Goal: Task Accomplishment & Management: Manage account settings

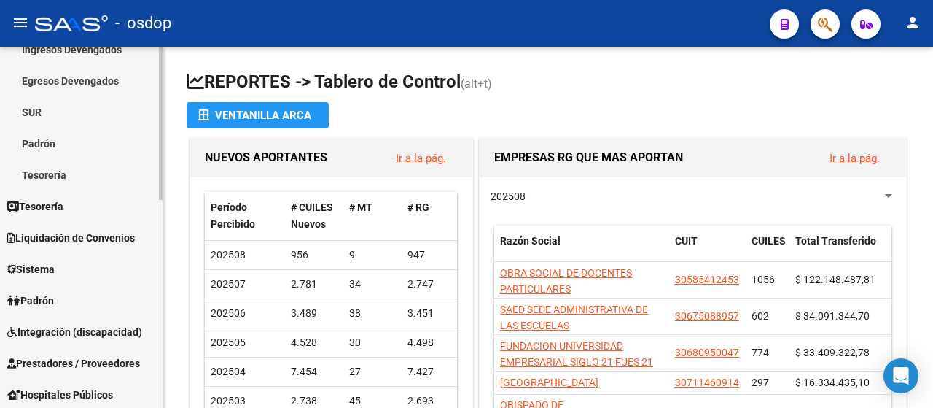
scroll to position [146, 0]
click at [47, 270] on span "Sistema" at bounding box center [30, 268] width 47 height 16
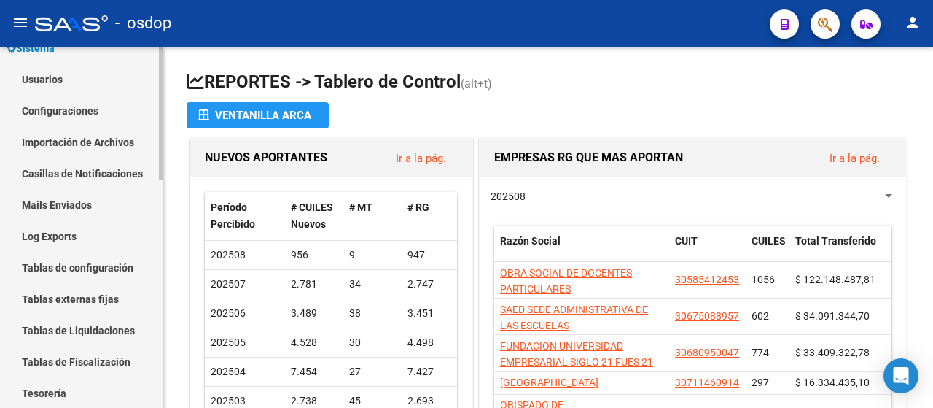
click at [61, 75] on link "Usuarios" at bounding box center [81, 78] width 163 height 31
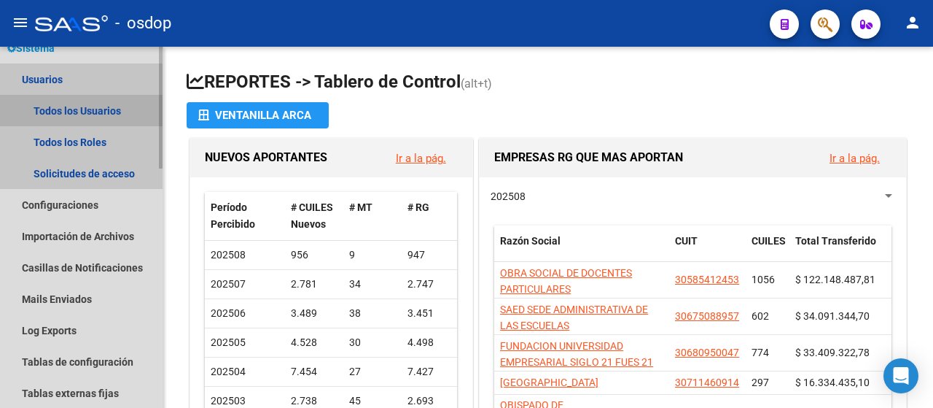
click at [80, 107] on link "Todos los Usuarios" at bounding box center [81, 110] width 163 height 31
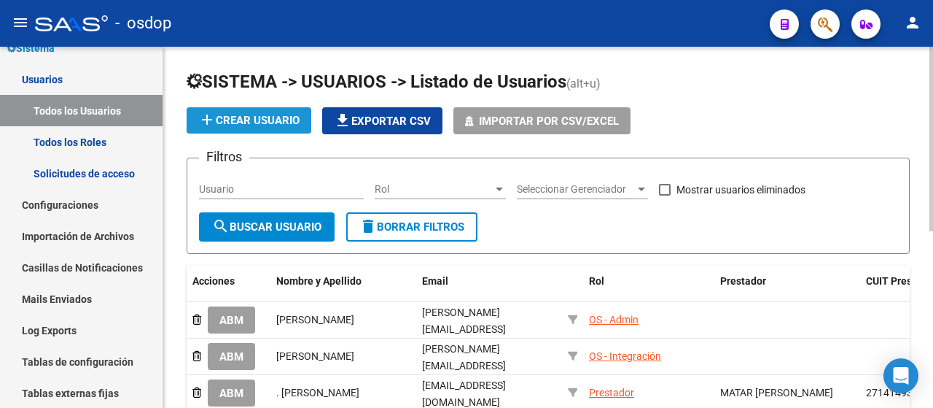
click at [289, 114] on span "add Crear Usuario" at bounding box center [248, 120] width 101 height 13
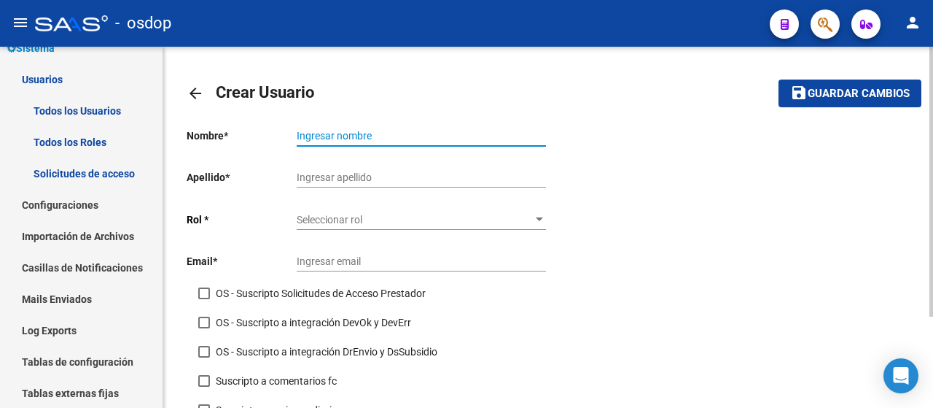
click at [367, 136] on input "Ingresar nombre" at bounding box center [421, 136] width 249 height 12
type input "i"
type input "[PERSON_NAME]"
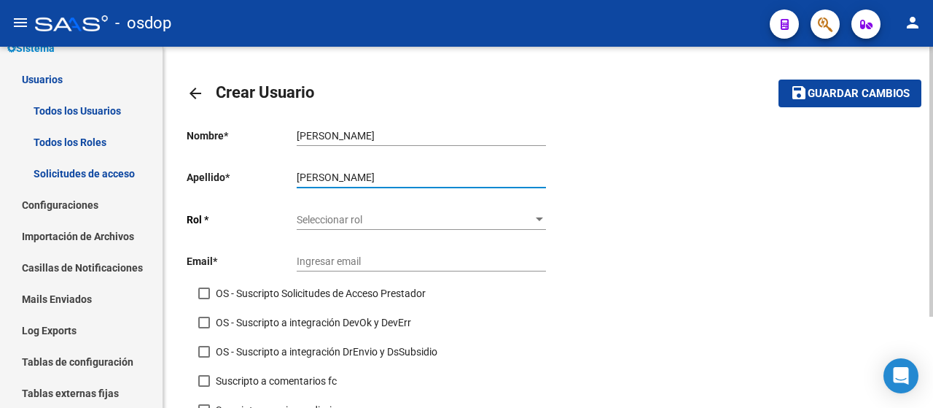
type input "[PERSON_NAME]"
click at [424, 222] on span "Seleccionar rol" at bounding box center [415, 220] width 236 height 12
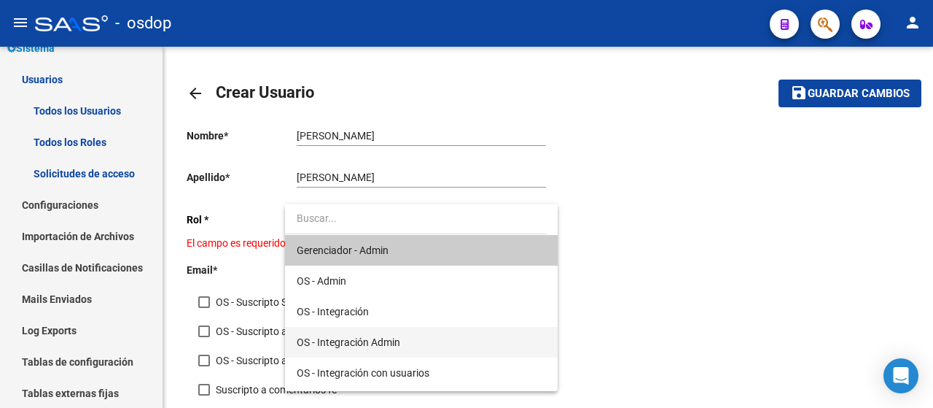
scroll to position [120, 0]
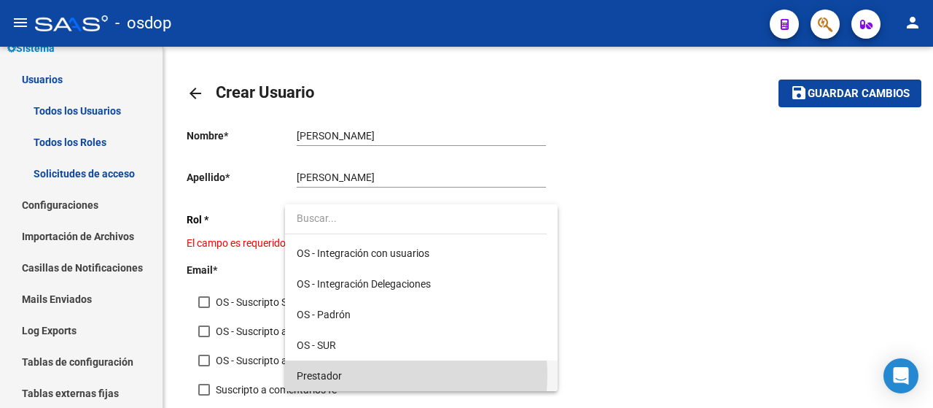
click at [362, 374] on span "Prestador" at bounding box center [421, 375] width 249 height 31
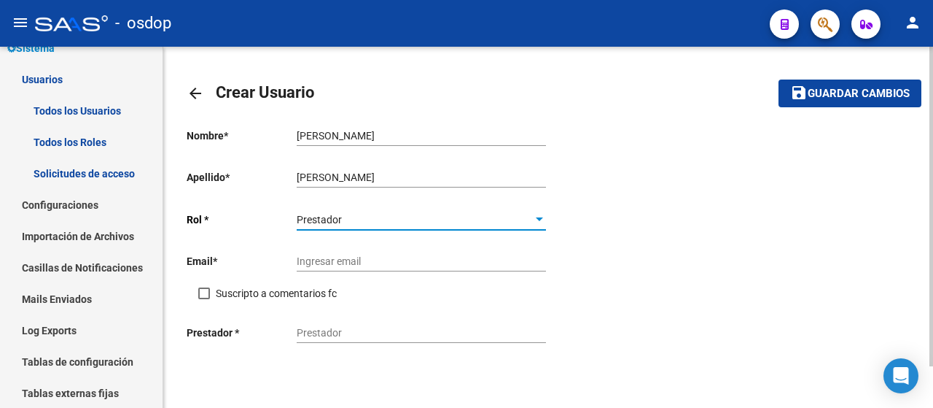
click at [373, 260] on input "Ingresar email" at bounding box center [421, 261] width 249 height 12
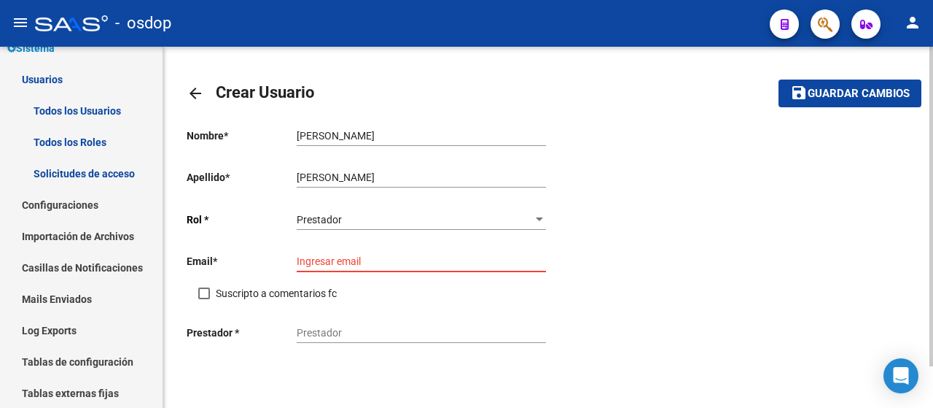
paste input "[PERSON_NAME][EMAIL_ADDRESS][PERSON_NAME][DOMAIN_NAME]"
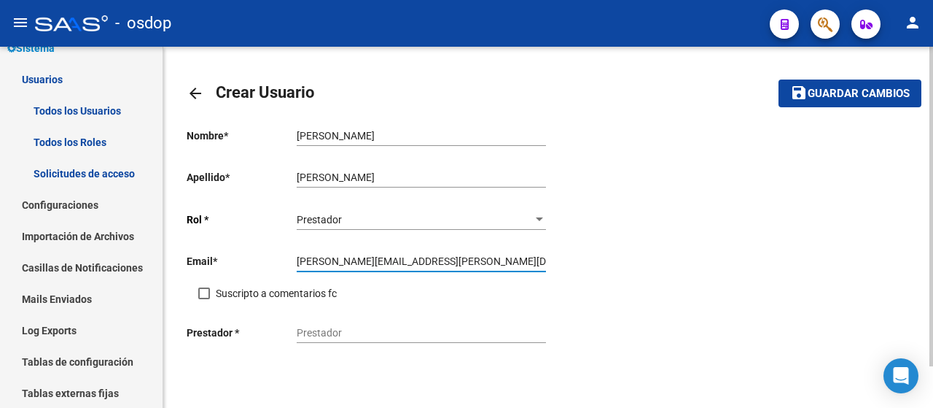
type input "[PERSON_NAME][EMAIL_ADDRESS][PERSON_NAME][DOMAIN_NAME]"
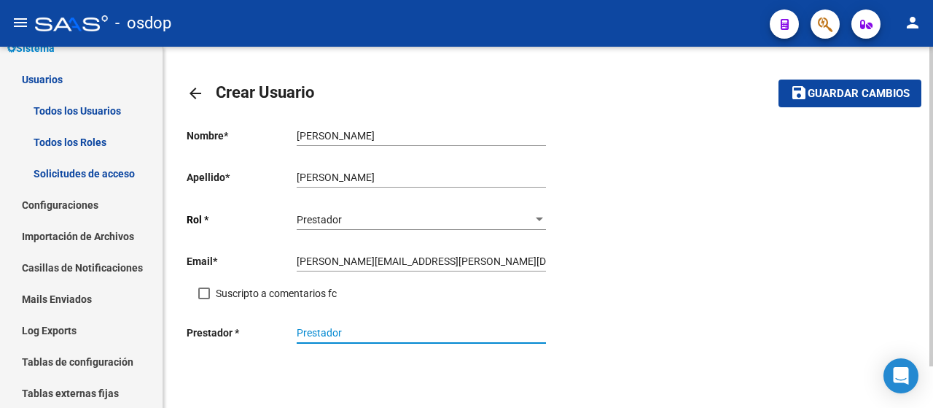
click at [355, 334] on input "Prestador" at bounding box center [421, 333] width 249 height 12
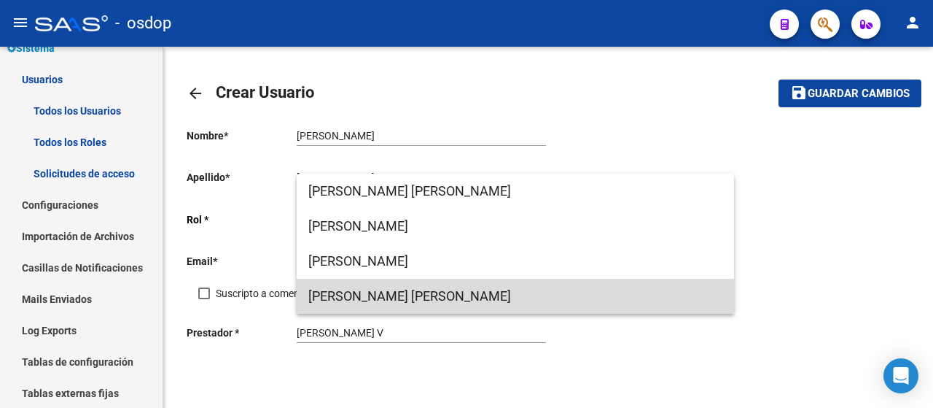
click at [435, 292] on span "[PERSON_NAME] [PERSON_NAME]" at bounding box center [515, 295] width 414 height 35
type input "[PERSON_NAME] [PERSON_NAME]"
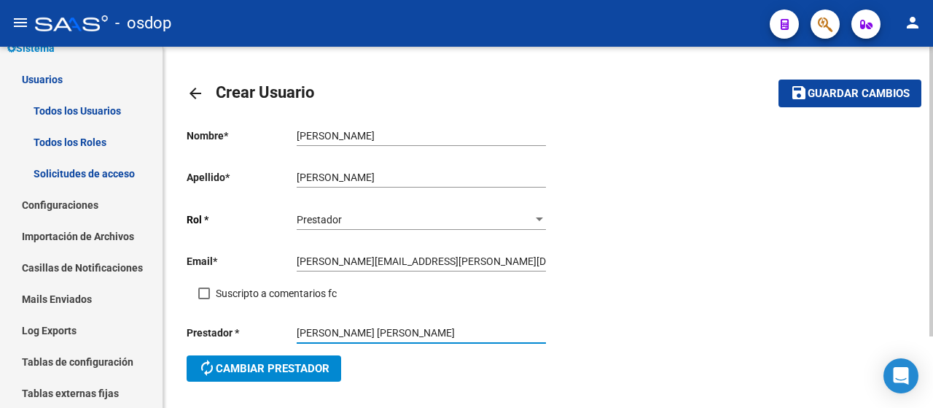
click at [379, 138] on input "[PERSON_NAME]" at bounding box center [421, 136] width 249 height 12
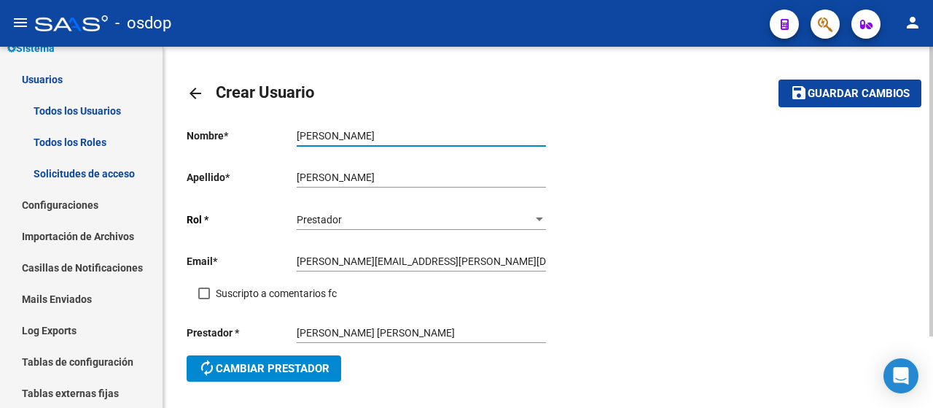
type input "[PERSON_NAME]"
click at [200, 295] on span at bounding box center [204, 293] width 12 height 12
click at [203, 299] on input "Suscripto a comentarios fc" at bounding box center [203, 299] width 1 height 1
checkbox input "true"
click at [892, 96] on span "Guardar cambios" at bounding box center [859, 93] width 102 height 13
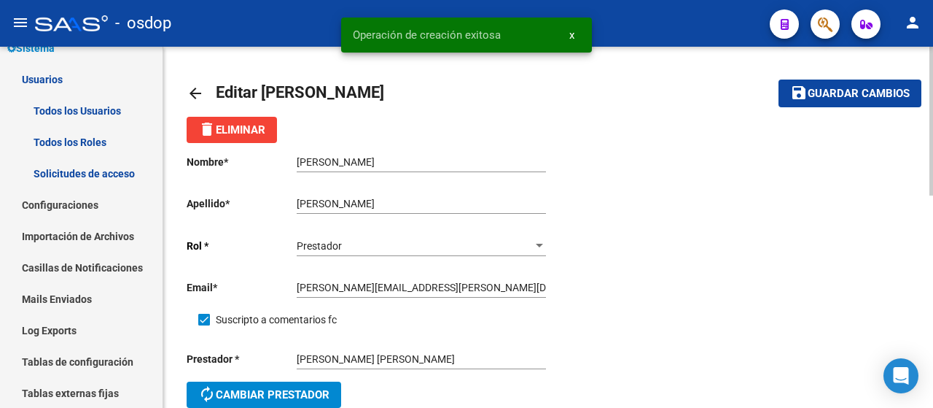
click at [197, 91] on mat-icon "arrow_back" at bounding box center [195, 93] width 17 height 17
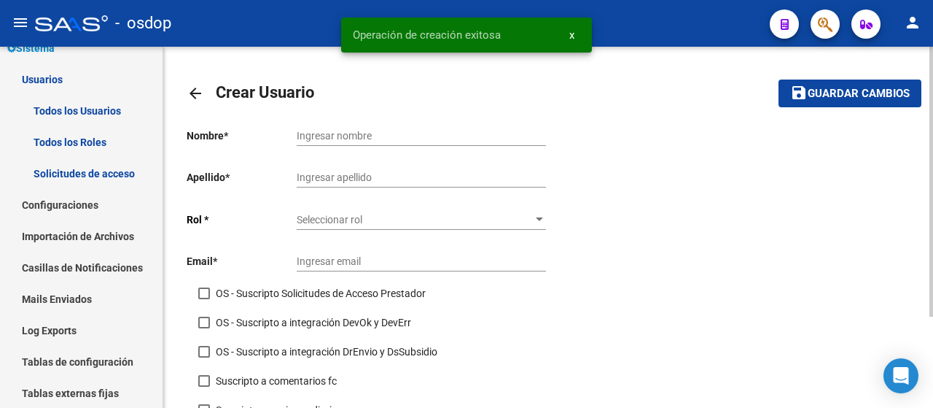
click at [369, 126] on div "Ingresar nombre" at bounding box center [421, 131] width 249 height 29
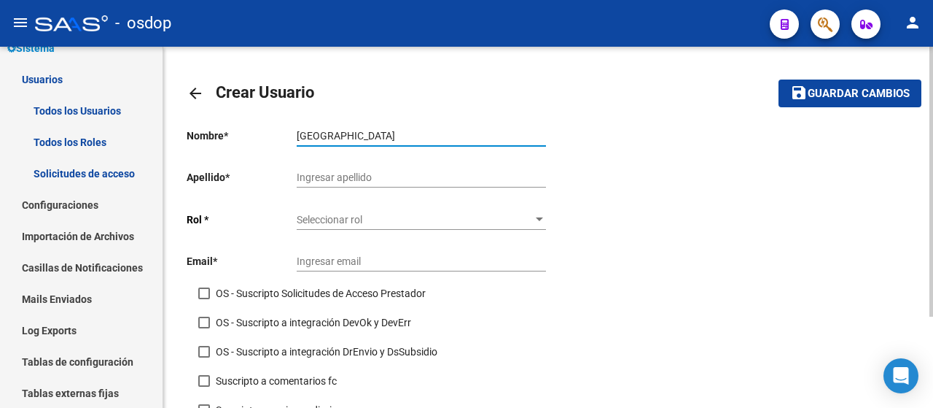
type input "[GEOGRAPHIC_DATA]"
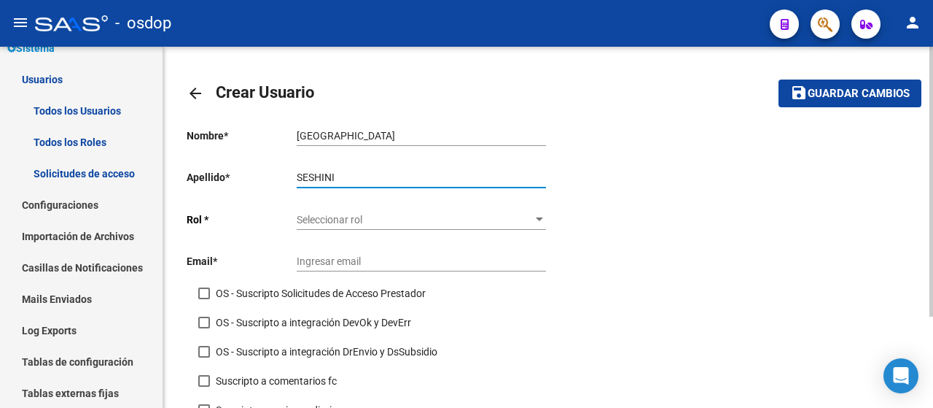
click at [313, 170] on div "SESHINI Ingresar apellido" at bounding box center [421, 172] width 249 height 29
click at [312, 180] on input "SESHINI" at bounding box center [421, 177] width 249 height 12
type input "[PERSON_NAME]"
click at [383, 225] on div "Seleccionar rol Seleccionar rol" at bounding box center [421, 214] width 249 height 29
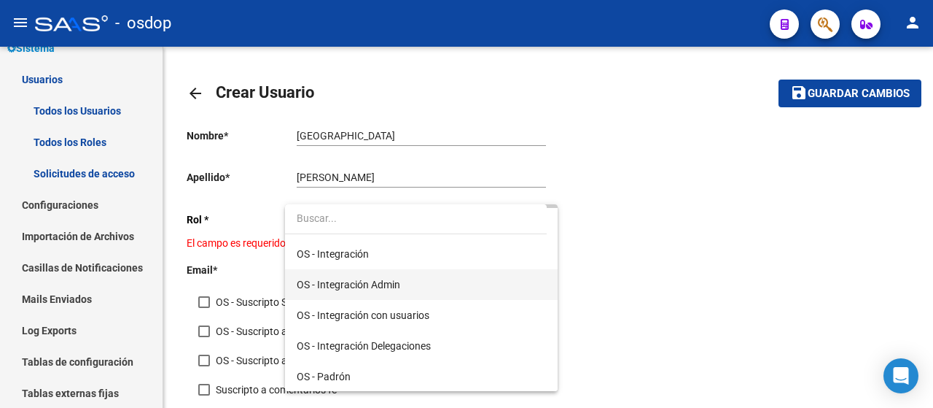
scroll to position [120, 0]
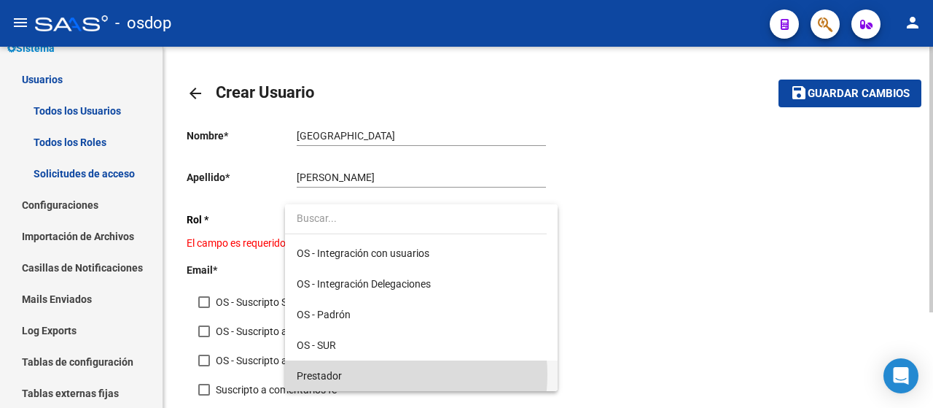
drag, startPoint x: 375, startPoint y: 374, endPoint x: 374, endPoint y: 259, distance: 115.2
click at [375, 375] on span "Prestador" at bounding box center [421, 375] width 249 height 31
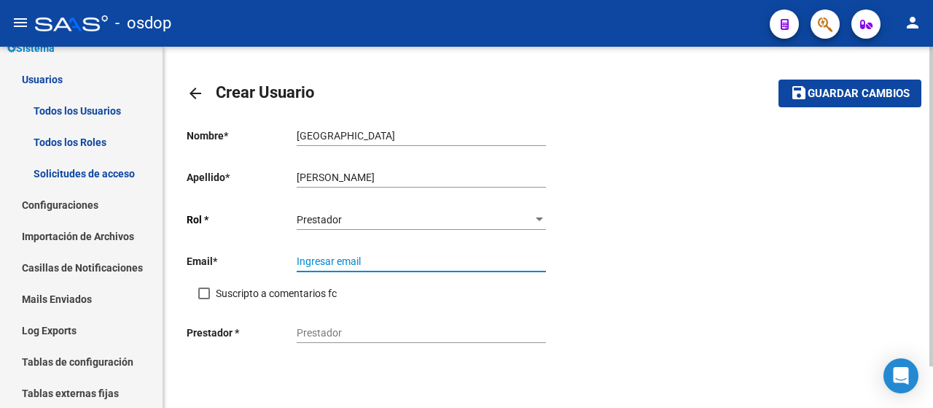
click at [372, 261] on input "Ingresar email" at bounding box center [421, 261] width 249 height 12
click at [396, 265] on input "Ingresar email" at bounding box center [421, 261] width 249 height 12
paste input "[EMAIL_ADDRESS][DOMAIN_NAME]"
type input "[EMAIL_ADDRESS][DOMAIN_NAME]"
click at [325, 333] on input "Prestador" at bounding box center [421, 333] width 249 height 12
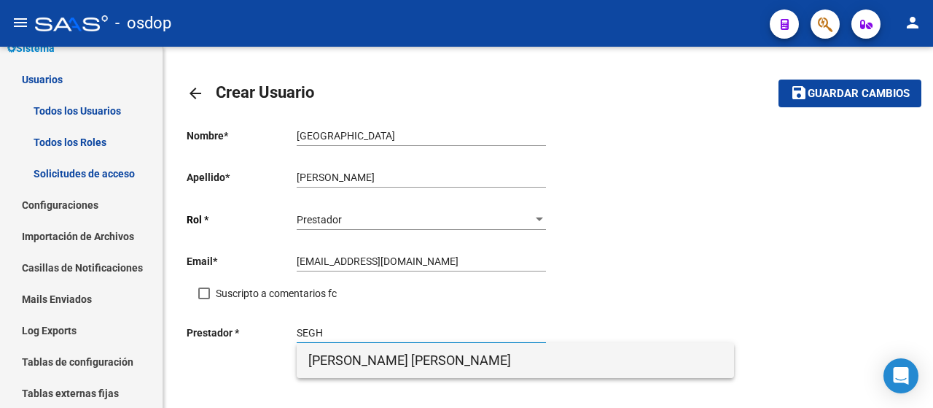
click at [381, 366] on span "[PERSON_NAME] [PERSON_NAME]" at bounding box center [515, 360] width 414 height 35
type input "[PERSON_NAME] [PERSON_NAME]"
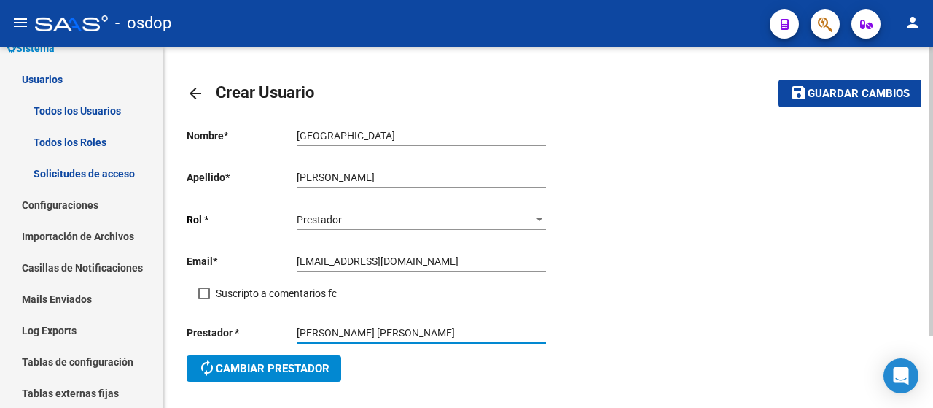
click at [360, 130] on input "[GEOGRAPHIC_DATA]" at bounding box center [421, 136] width 249 height 12
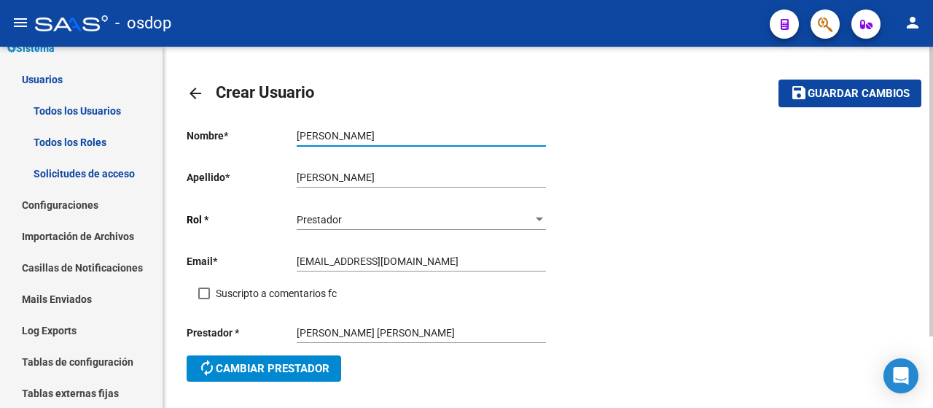
type input "[PERSON_NAME]"
click at [204, 293] on span at bounding box center [204, 293] width 12 height 12
click at [204, 299] on input "Suscripto a comentarios fc" at bounding box center [203, 299] width 1 height 1
checkbox input "true"
click at [840, 101] on button "save Guardar cambios" at bounding box center [850, 92] width 143 height 27
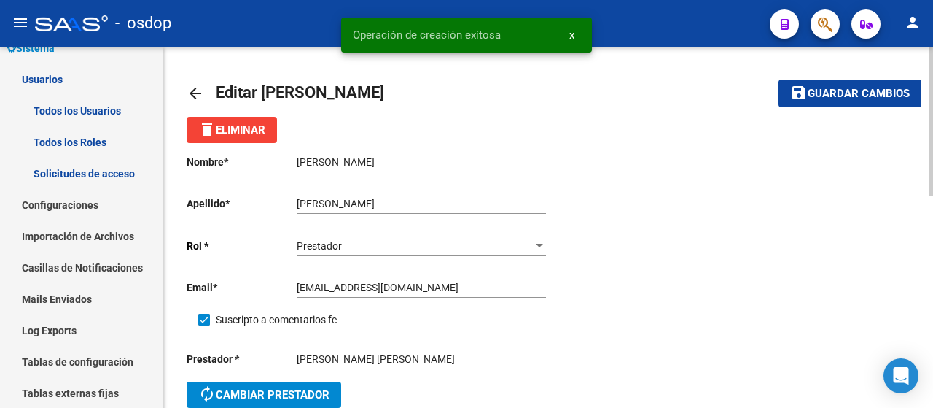
click at [198, 90] on mat-icon "arrow_back" at bounding box center [195, 93] width 17 height 17
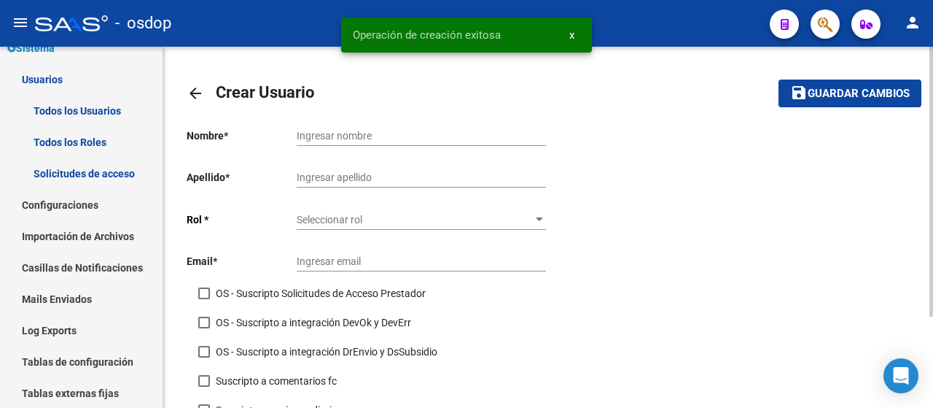
click at [367, 138] on input "Ingresar nombre" at bounding box center [421, 136] width 249 height 12
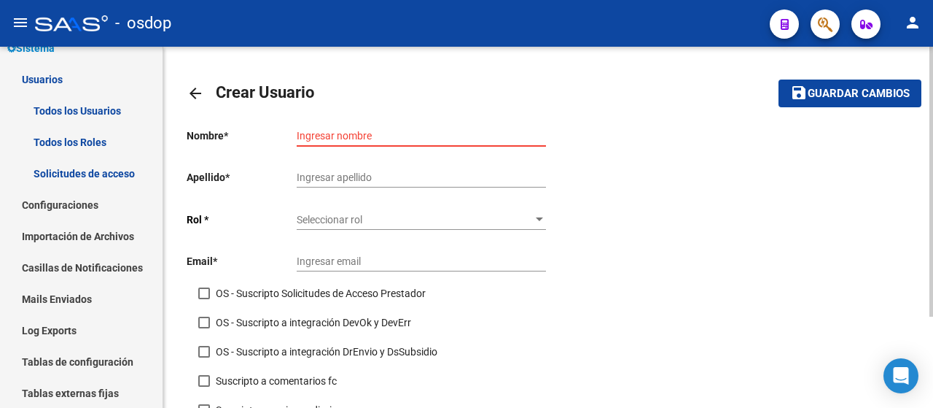
click at [331, 179] on input "Ingresar apellido" at bounding box center [421, 177] width 249 height 12
paste input "INSTITUTO ARCO IRIS"
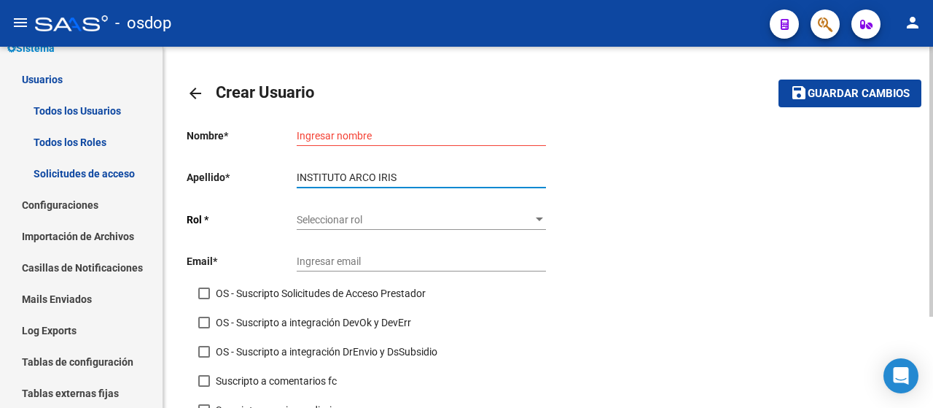
type input "INSTITUTO ARCO IRIS"
click at [347, 124] on div "Ingresar nombre" at bounding box center [421, 131] width 249 height 29
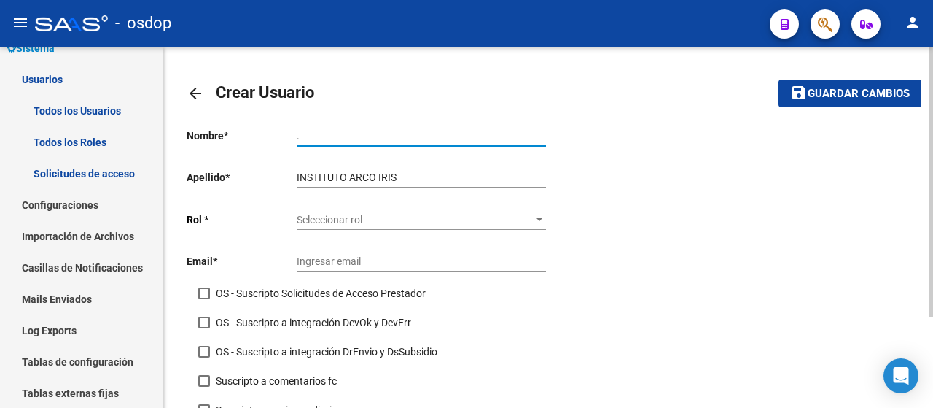
type input "."
drag, startPoint x: 742, startPoint y: 278, endPoint x: 726, endPoint y: 240, distance: 41.2
click at [744, 276] on div "Nombre * . Ingresar nombre Apellido * INSTITUTO ARCO IRIS Ingresar apellido [PE…" at bounding box center [548, 273] width 723 height 313
click at [523, 217] on span "Seleccionar rol" at bounding box center [415, 220] width 236 height 12
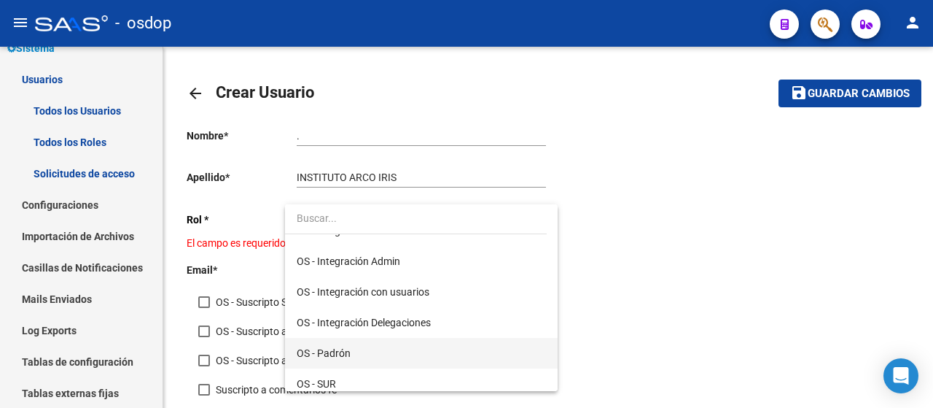
scroll to position [120, 0]
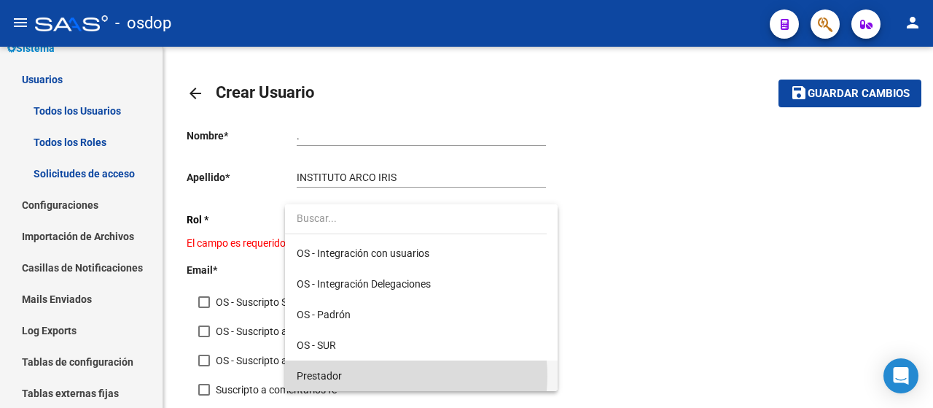
drag, startPoint x: 395, startPoint y: 375, endPoint x: 383, endPoint y: 372, distance: 12.2
click at [395, 375] on span "Prestador" at bounding box center [421, 375] width 249 height 31
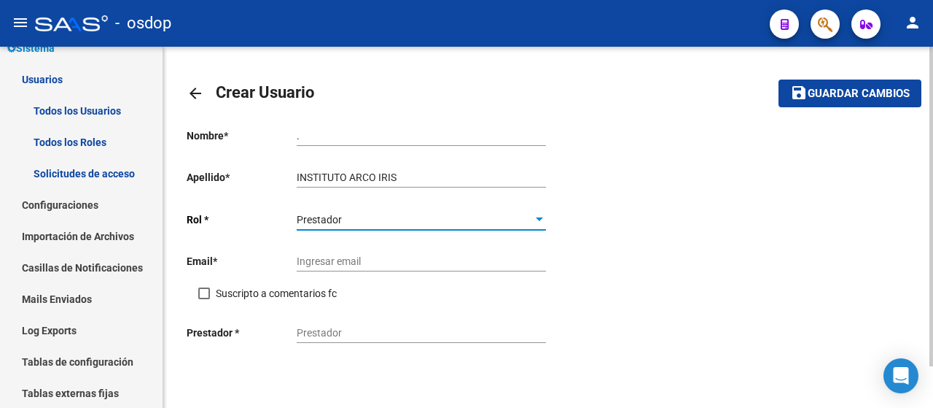
click at [350, 261] on input "Ingresar email" at bounding box center [421, 261] width 249 height 12
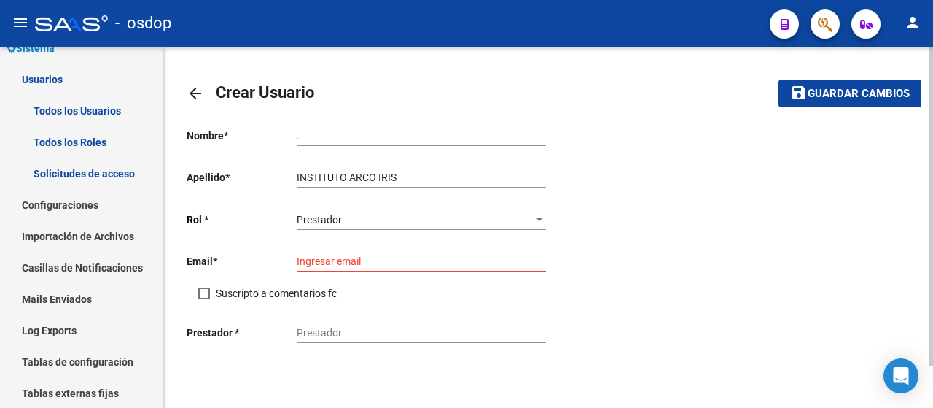
click at [385, 262] on input "Ingresar email" at bounding box center [421, 261] width 249 height 12
paste input "[EMAIL_ADDRESS][DOMAIN_NAME]"
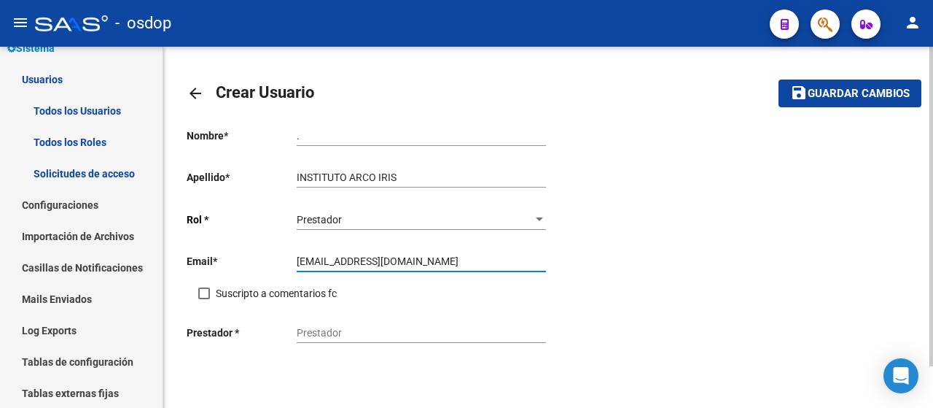
type input "[EMAIL_ADDRESS][DOMAIN_NAME]"
click at [208, 290] on span at bounding box center [204, 293] width 12 height 12
click at [204, 299] on input "Suscripto a comentarios fc" at bounding box center [203, 299] width 1 height 1
checkbox input "true"
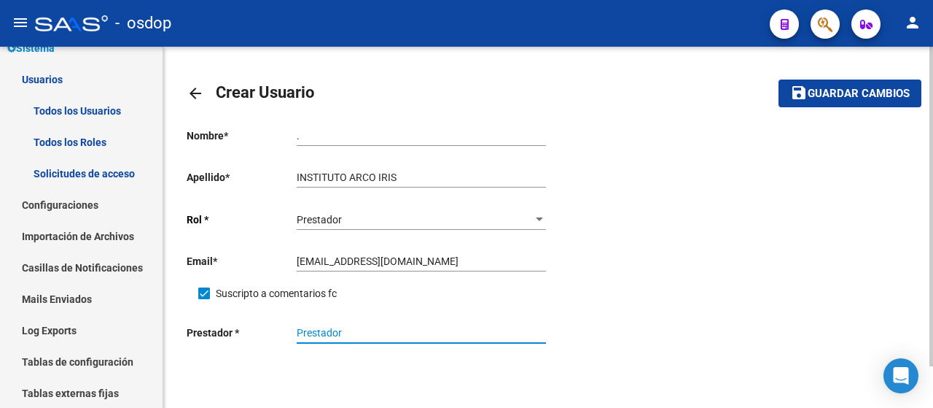
click at [369, 337] on input "Prestador" at bounding box center [421, 333] width 249 height 12
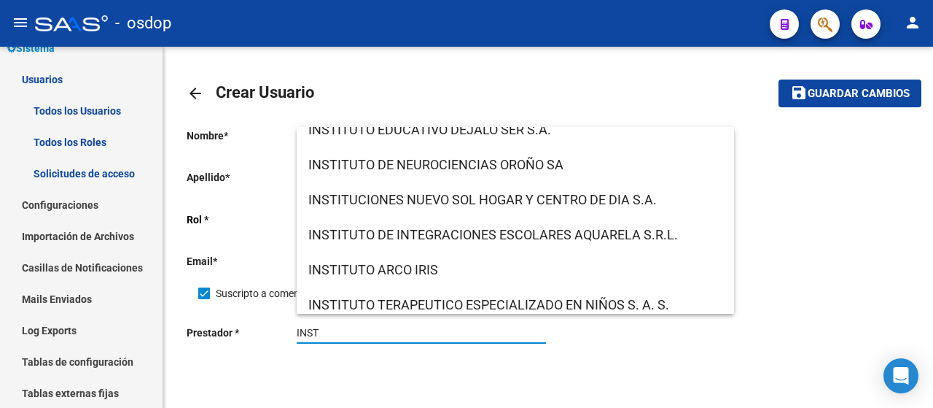
scroll to position [437, 0]
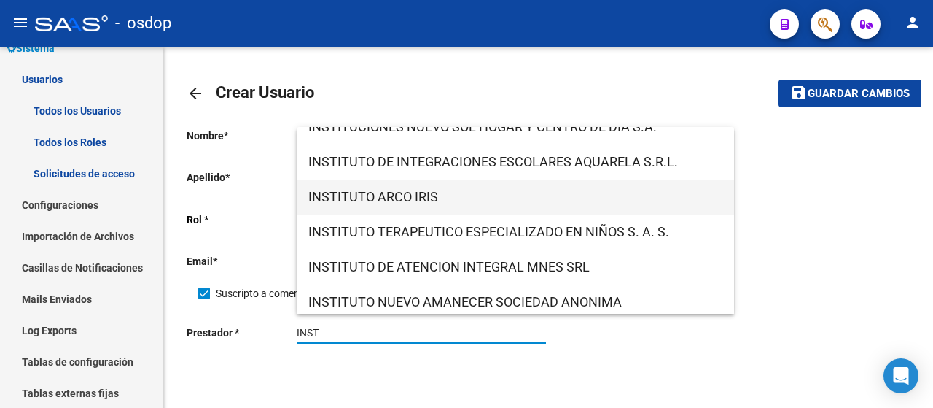
click at [451, 192] on span "INSTITUTO ARCO IRIS" at bounding box center [515, 196] width 414 height 35
type input "INSTITUTO ARCO IRIS"
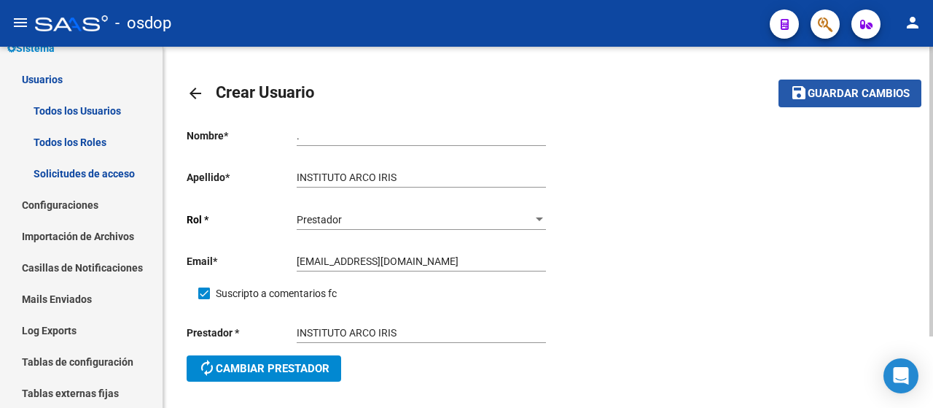
click at [816, 90] on span "Guardar cambios" at bounding box center [859, 93] width 102 height 13
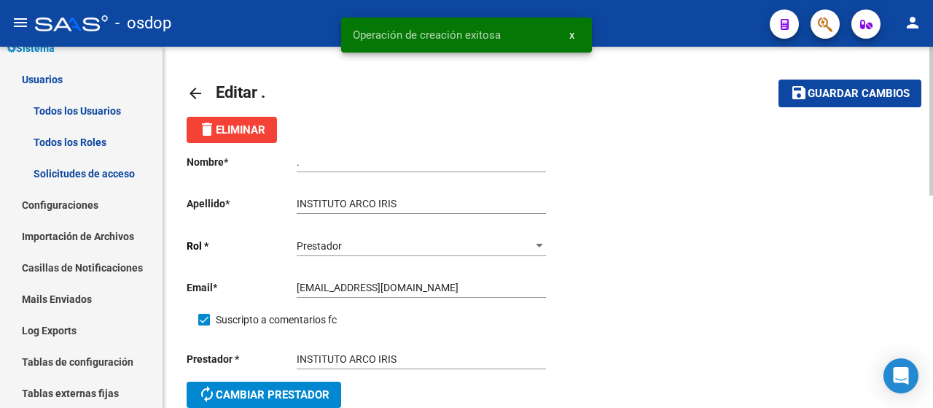
click at [192, 87] on mat-icon "arrow_back" at bounding box center [195, 93] width 17 height 17
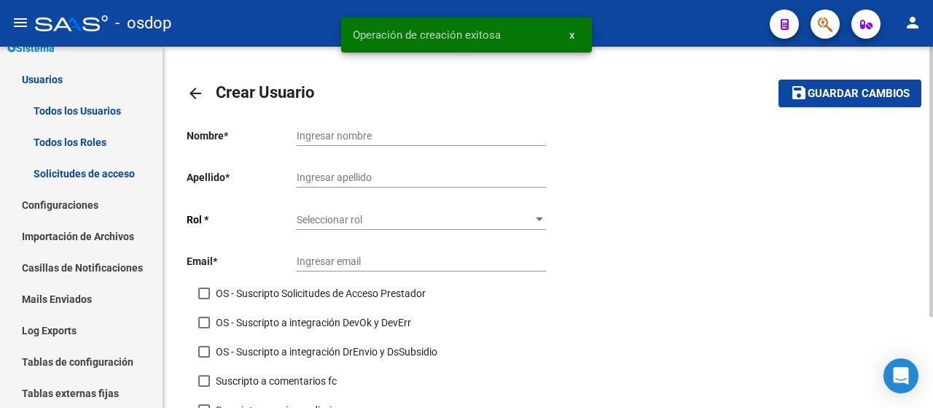
click at [194, 97] on mat-icon "arrow_back" at bounding box center [195, 93] width 17 height 17
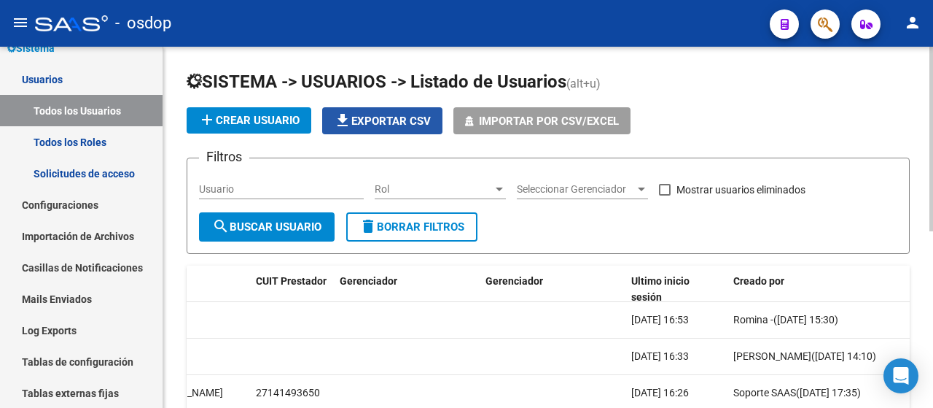
click at [433, 113] on button "file_download Exportar CSV" at bounding box center [382, 120] width 120 height 27
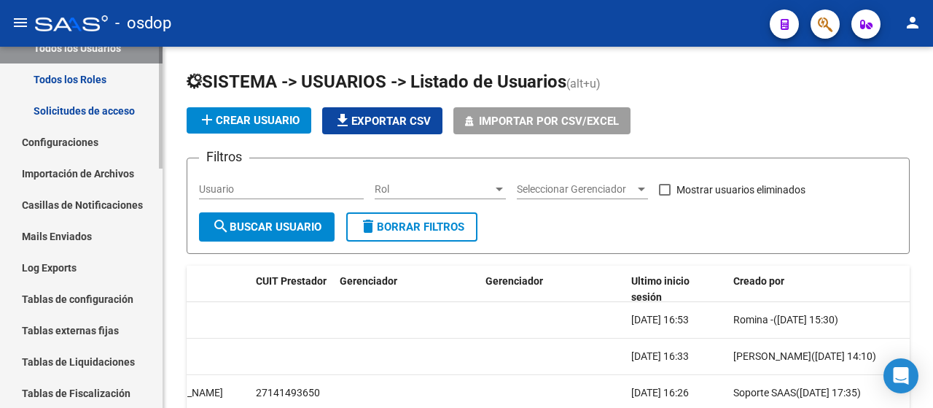
scroll to position [219, 0]
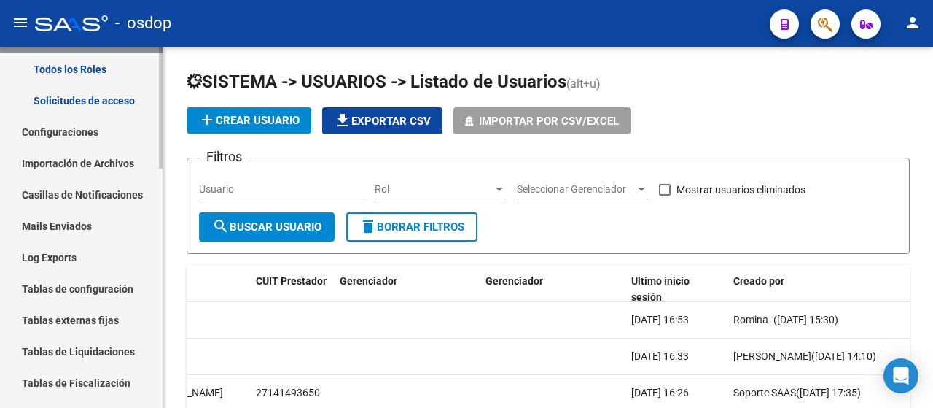
click at [71, 112] on link "Solicitudes de acceso" at bounding box center [81, 100] width 163 height 31
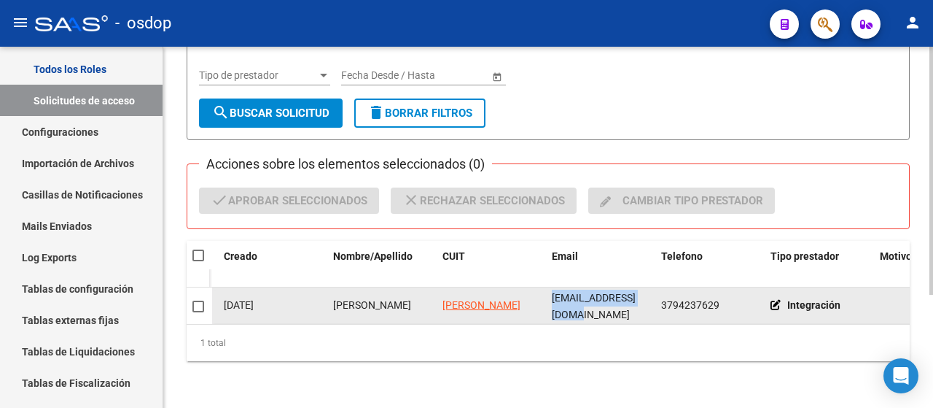
scroll to position [0, 13]
drag, startPoint x: 554, startPoint y: 297, endPoint x: 659, endPoint y: 289, distance: 105.3
click at [659, 289] on div "144 Pendiente [DATE] [PERSON_NAME] [PERSON_NAME] [EMAIL_ADDRESS][DOMAIN_NAME] 3…" at bounding box center [513, 305] width 1159 height 36
copy span "[EMAIL_ADDRESS][DOMAIN_NAME]"
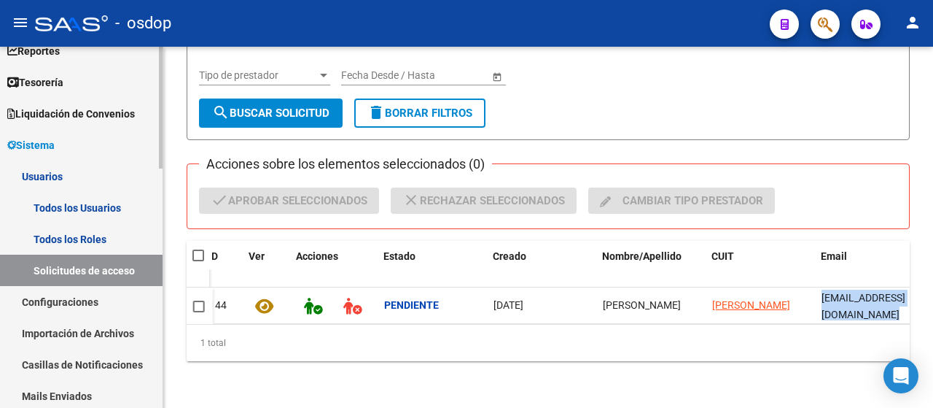
scroll to position [0, 0]
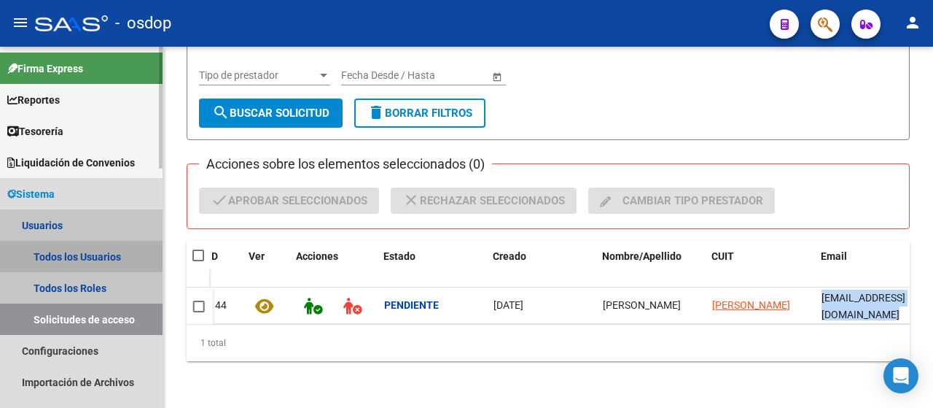
click at [95, 254] on link "Todos los Usuarios" at bounding box center [81, 256] width 163 height 31
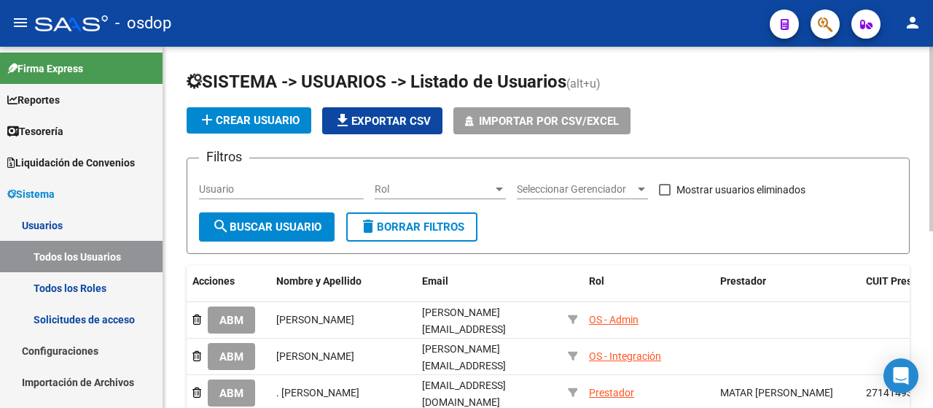
click at [227, 183] on input "Usuario" at bounding box center [281, 189] width 165 height 12
paste input "[EMAIL_ADDRESS][DOMAIN_NAME]"
type input "[EMAIL_ADDRESS][DOMAIN_NAME]"
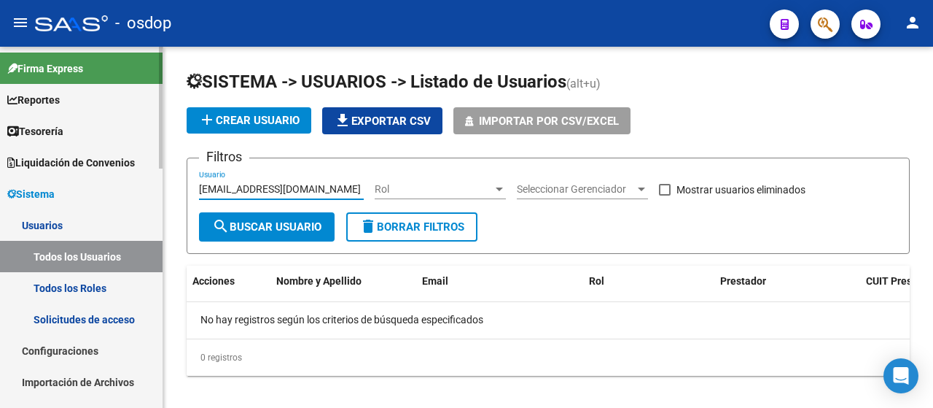
click at [89, 321] on link "Solicitudes de acceso" at bounding box center [81, 318] width 163 height 31
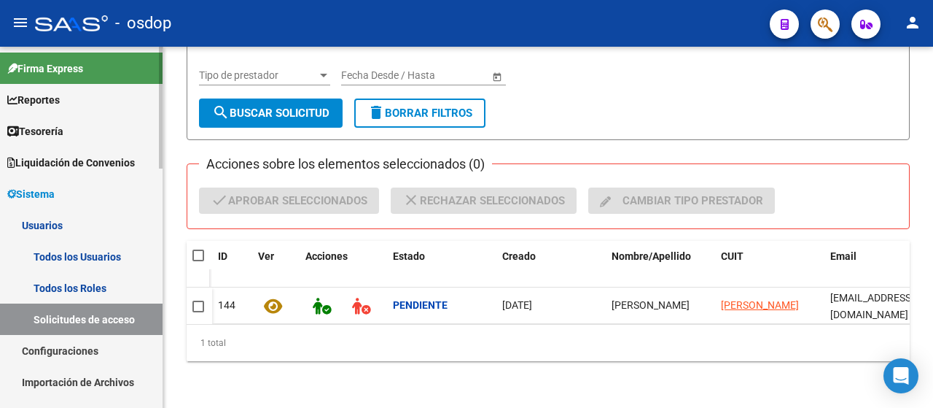
click at [52, 250] on link "Todos los Usuarios" at bounding box center [81, 256] width 163 height 31
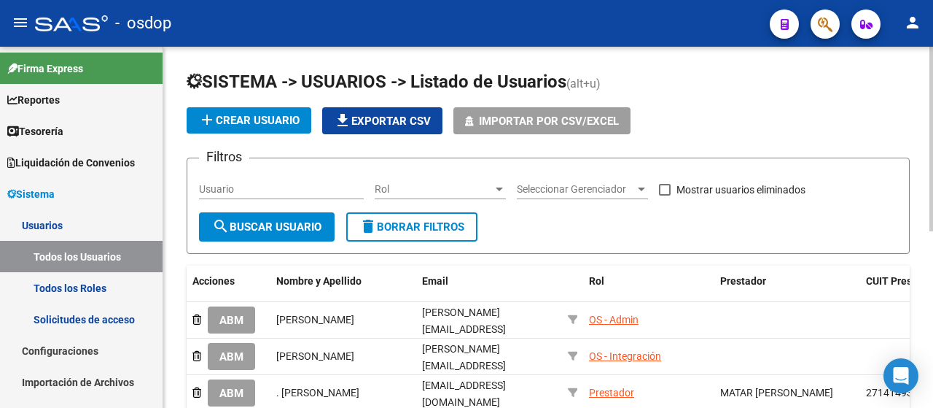
click at [346, 184] on input "Usuario" at bounding box center [281, 189] width 165 height 12
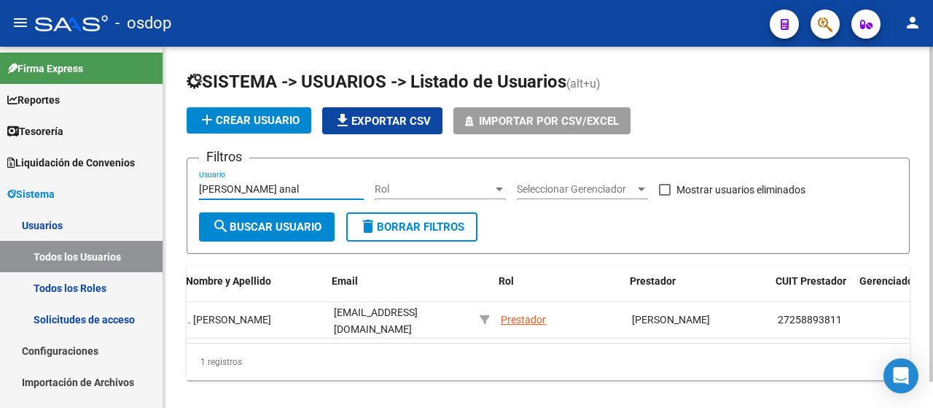
scroll to position [0, 90]
type input "[PERSON_NAME] anal"
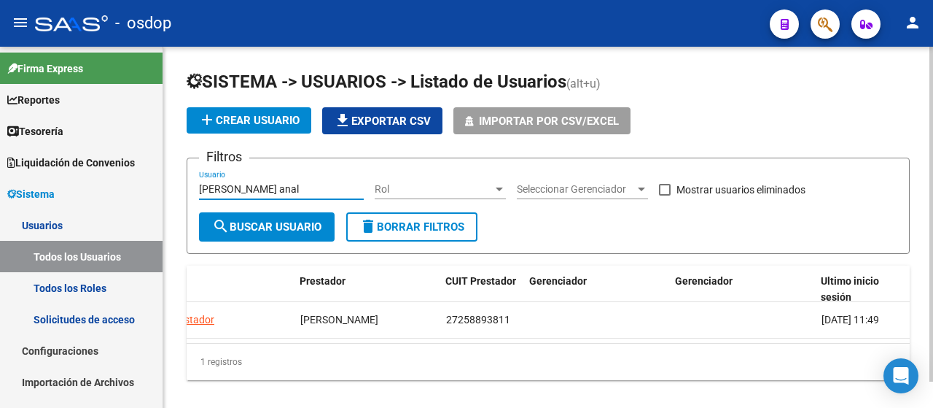
scroll to position [0, 0]
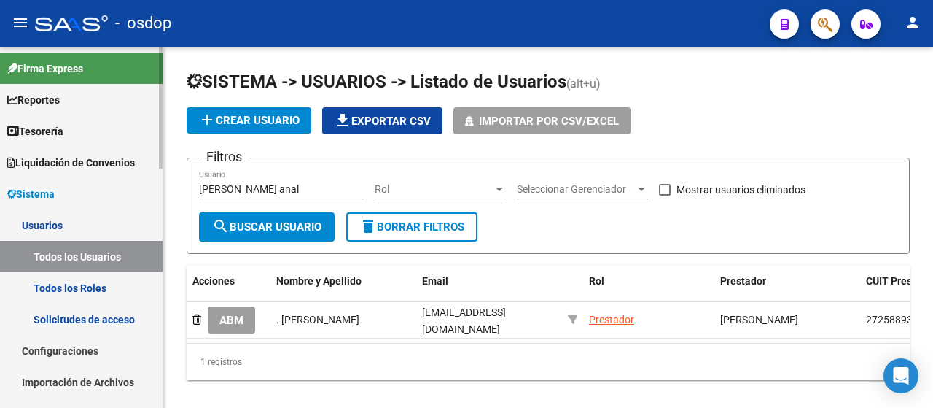
click at [86, 317] on link "Solicitudes de acceso" at bounding box center [81, 318] width 163 height 31
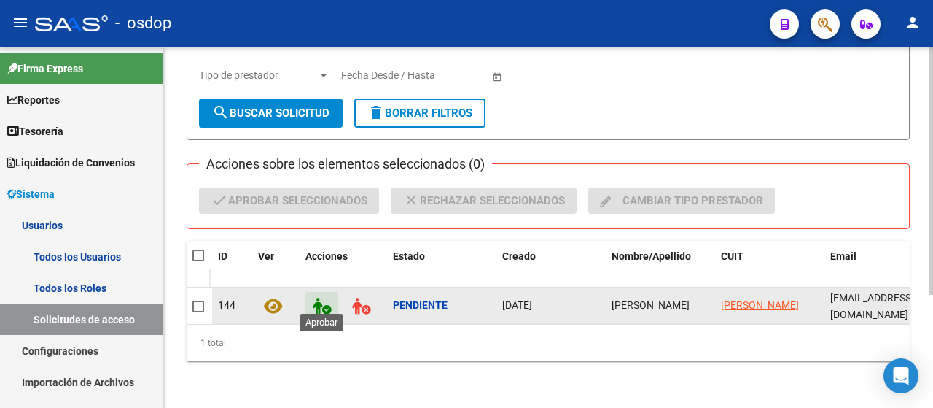
click at [328, 297] on icon at bounding box center [322, 305] width 18 height 17
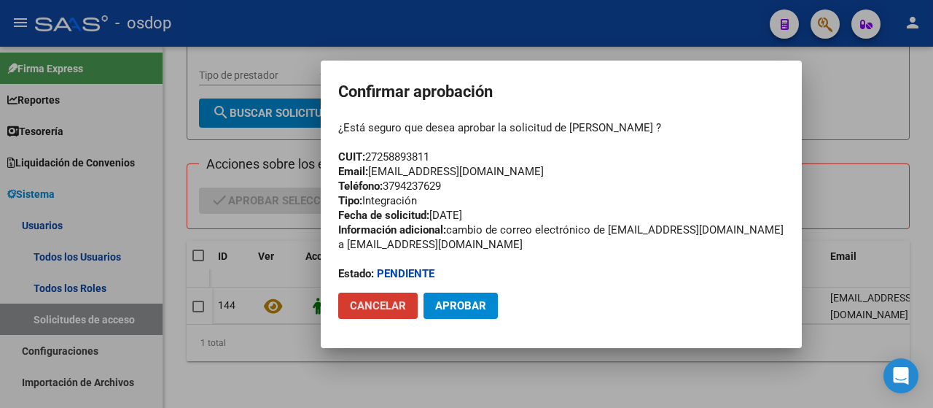
click at [363, 301] on span "Cancelar" at bounding box center [378, 305] width 56 height 13
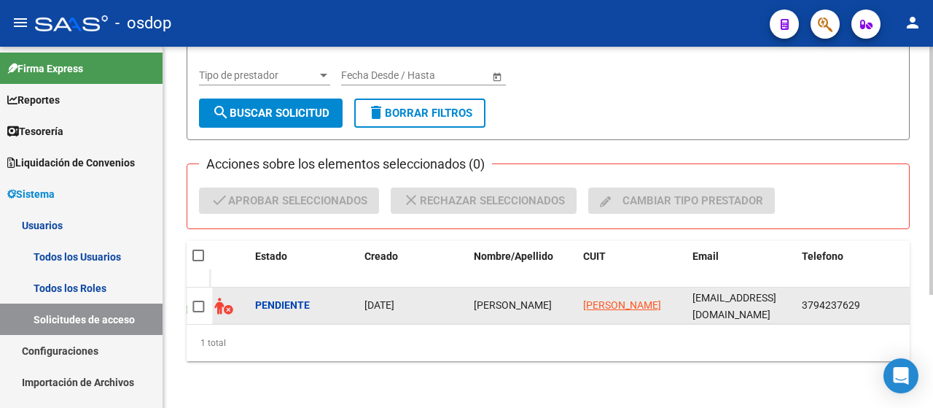
scroll to position [0, 13]
drag, startPoint x: 693, startPoint y: 295, endPoint x: 818, endPoint y: 296, distance: 124.7
click at [818, 296] on div "144 Pendiente [DATE] [PERSON_NAME] [PERSON_NAME] [EMAIL_ADDRESS][DOMAIN_NAME] 3…" at bounding box center [653, 305] width 1159 height 36
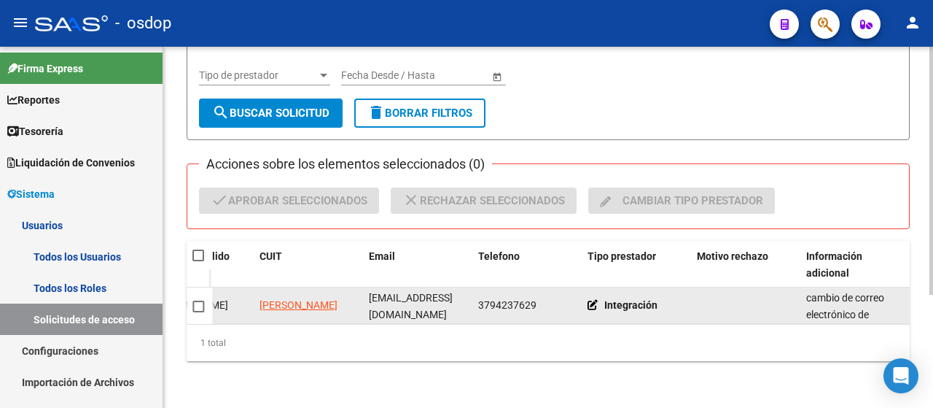
scroll to position [0, 454]
click at [435, 308] on datatable-body-cell "[EMAIL_ADDRESS][DOMAIN_NAME]" at bounding box center [424, 305] width 109 height 36
click at [449, 292] on span "[EMAIL_ADDRESS][DOMAIN_NAME]" at bounding box center [418, 306] width 84 height 28
drag, startPoint x: 472, startPoint y: 292, endPoint x: 375, endPoint y: 295, distance: 97.0
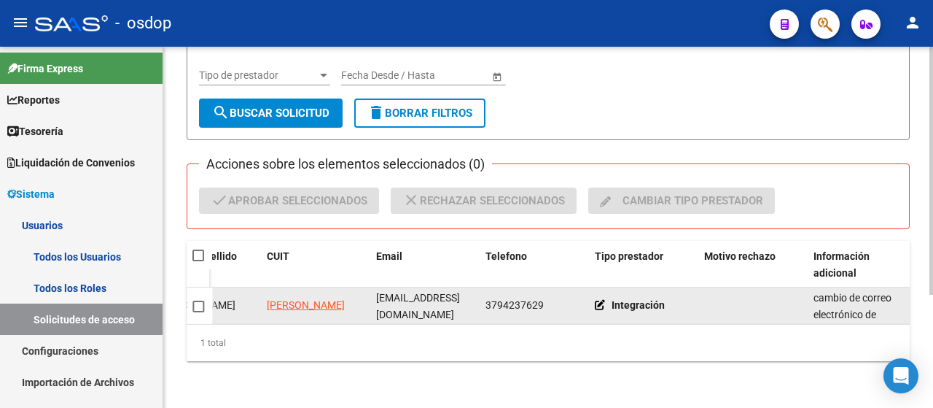
click at [375, 295] on datatable-body-cell "[EMAIL_ADDRESS][DOMAIN_NAME]" at bounding box center [424, 305] width 109 height 36
copy span "[EMAIL_ADDRESS][DOMAIN_NAME]"
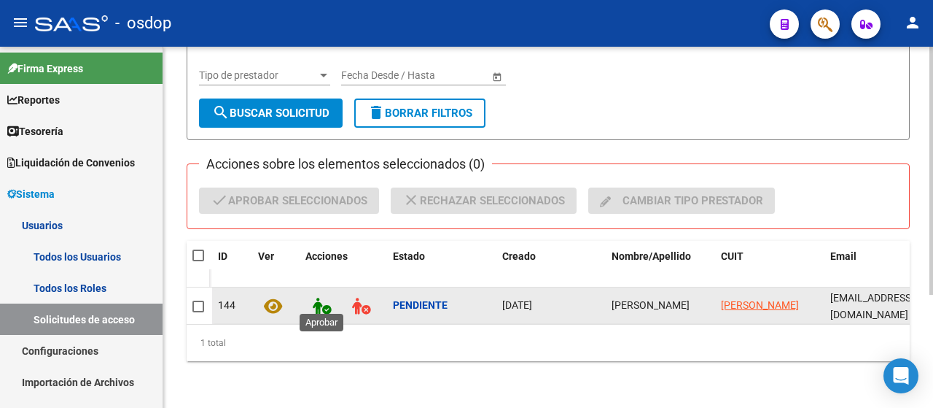
click at [323, 298] on icon at bounding box center [322, 305] width 18 height 17
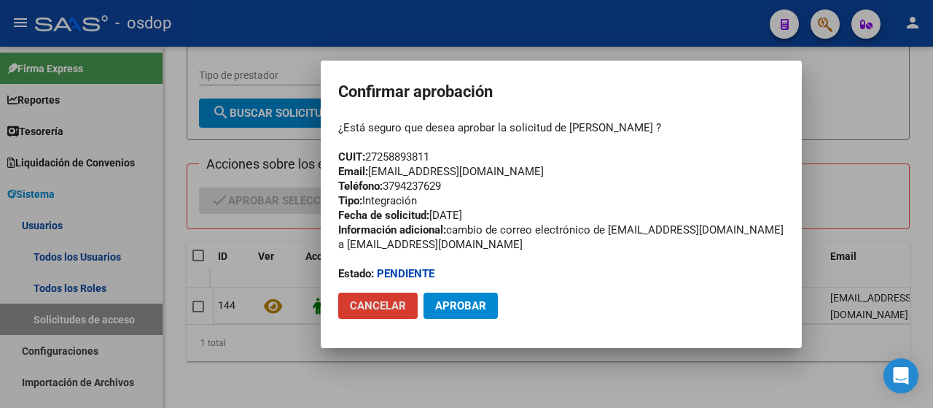
click at [451, 306] on span "Aprobar" at bounding box center [460, 305] width 51 height 13
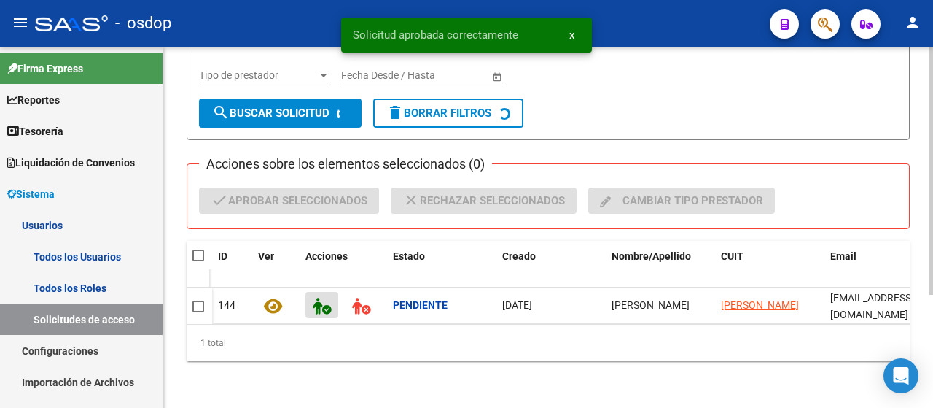
scroll to position [152, 0]
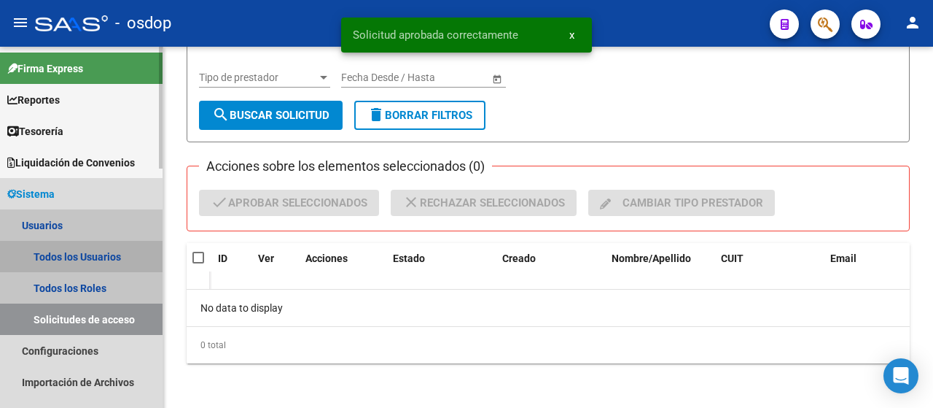
click at [75, 265] on link "Todos los Usuarios" at bounding box center [81, 256] width 163 height 31
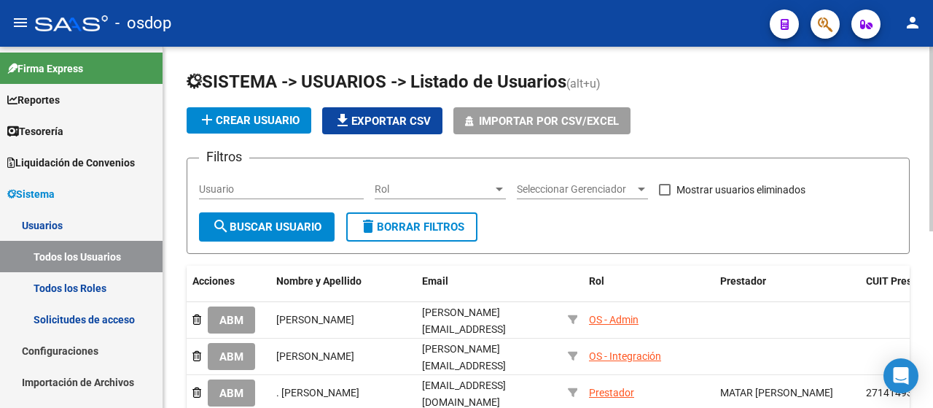
click at [220, 187] on input "Usuario" at bounding box center [281, 189] width 165 height 12
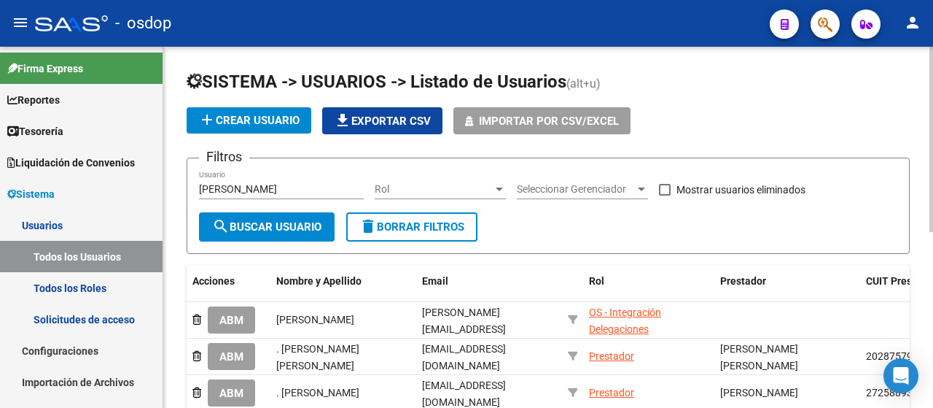
click at [300, 180] on div "[PERSON_NAME] Usuario" at bounding box center [281, 184] width 165 height 29
drag, startPoint x: 239, startPoint y: 187, endPoint x: 149, endPoint y: 184, distance: 90.4
click at [151, 184] on mat-sidenav-container "Firma Express Reportes Tablero de Control Ingresos Percibidos Análisis de todos…" at bounding box center [466, 227] width 933 height 361
paste input "[EMAIL_ADDRESS][DOMAIN_NAME]"
click at [222, 217] on mat-icon "search" at bounding box center [220, 225] width 17 height 17
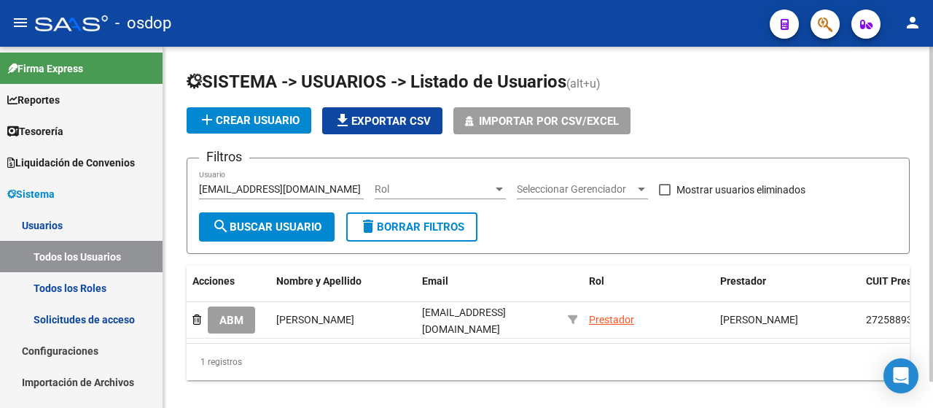
scroll to position [0, 1]
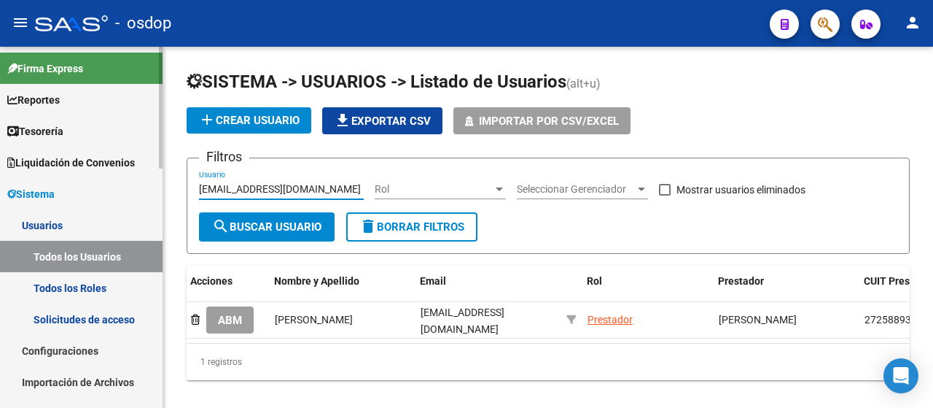
drag, startPoint x: 325, startPoint y: 187, endPoint x: 144, endPoint y: 190, distance: 180.8
click at [144, 190] on mat-sidenav-container "Firma Express Reportes Tablero de Control Ingresos Percibidos Análisis de todos…" at bounding box center [466, 227] width 933 height 361
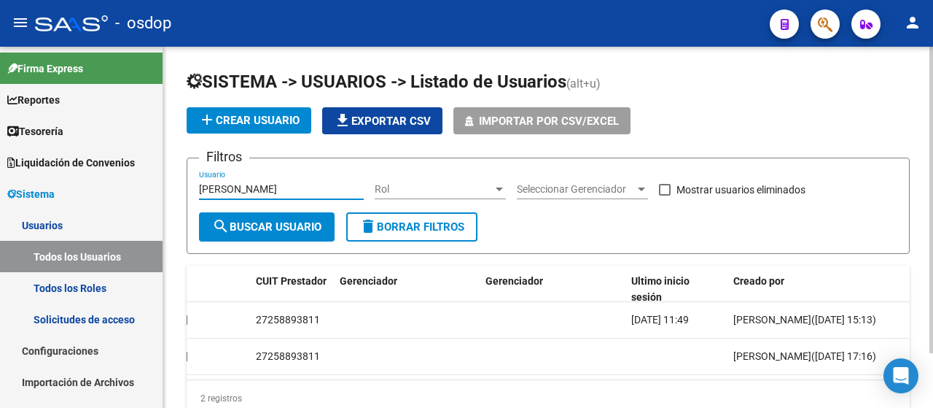
scroll to position [0, 0]
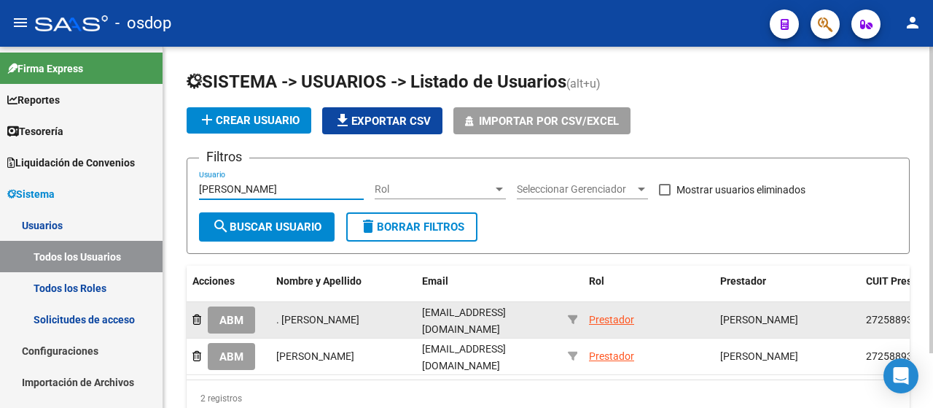
type input "[PERSON_NAME]"
click at [214, 320] on button "ABM" at bounding box center [231, 319] width 47 height 27
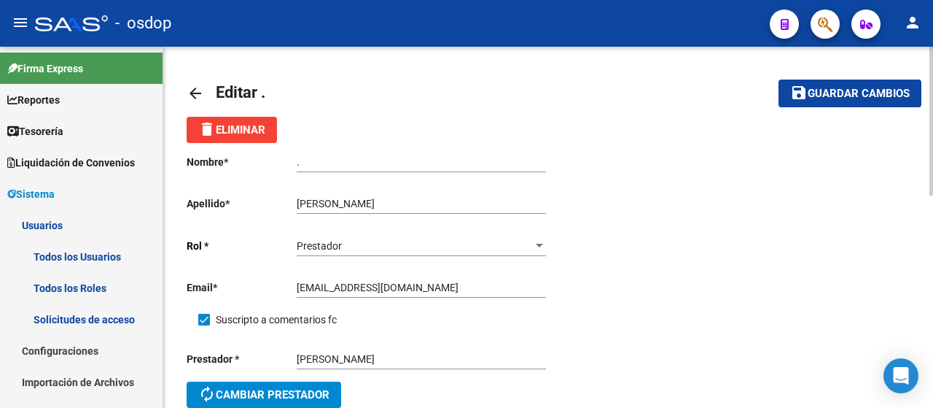
click at [211, 122] on mat-icon "delete" at bounding box center [206, 128] width 17 height 17
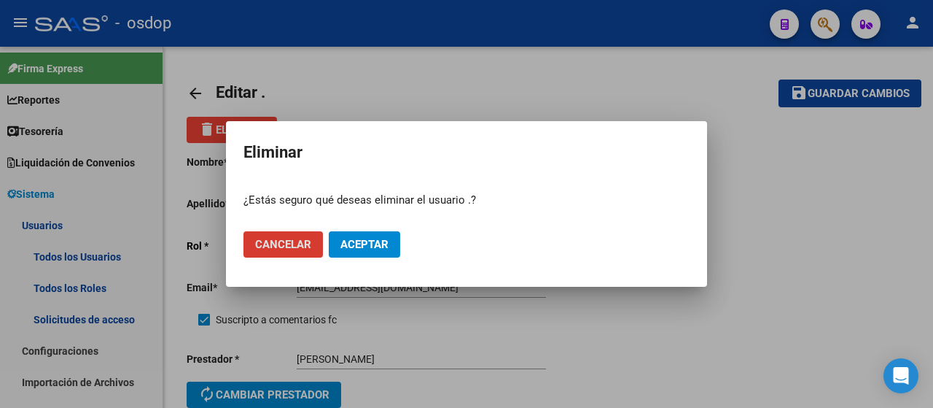
click at [379, 238] on span "Aceptar" at bounding box center [364, 244] width 48 height 13
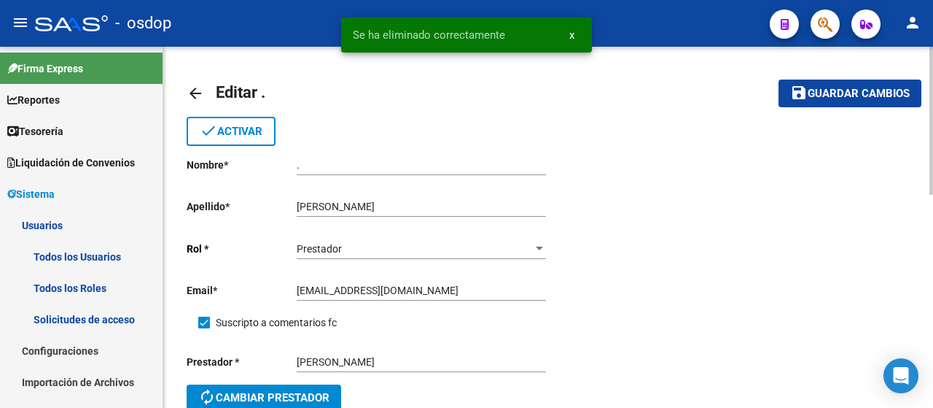
click at [192, 95] on mat-icon "arrow_back" at bounding box center [195, 93] width 17 height 17
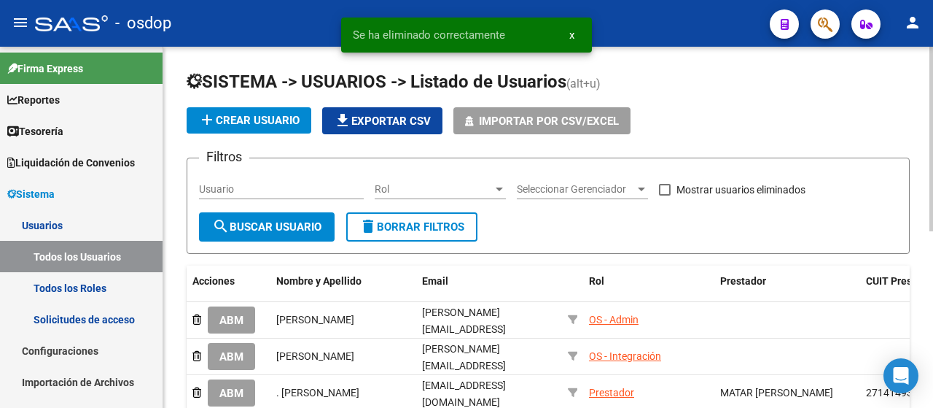
click at [290, 200] on div "Usuario" at bounding box center [281, 191] width 165 height 42
click at [308, 183] on input "Usuario" at bounding box center [281, 189] width 165 height 12
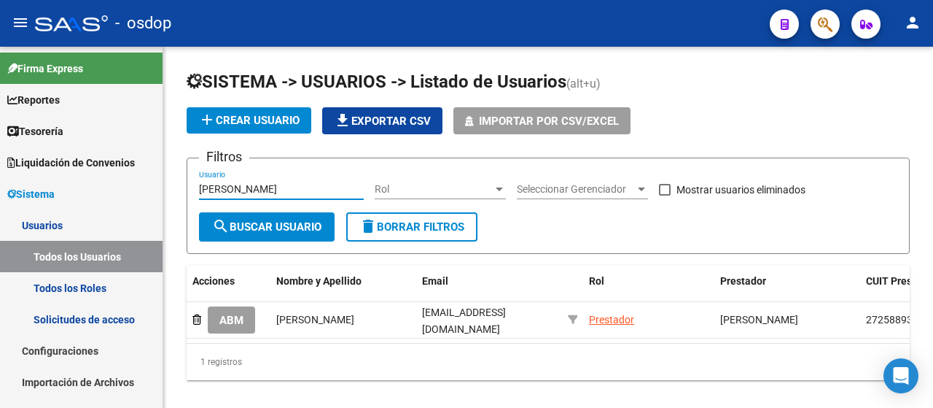
type input "[PERSON_NAME]"
click at [234, 316] on span "ABM" at bounding box center [231, 319] width 24 height 13
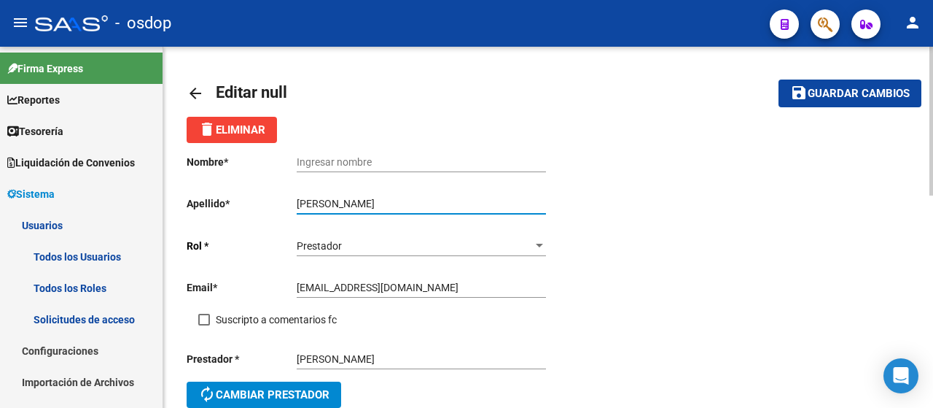
drag, startPoint x: 367, startPoint y: 203, endPoint x: 259, endPoint y: 208, distance: 108.7
click at [259, 208] on app-form-text-field "Apellido * [PERSON_NAME] apellido" at bounding box center [366, 204] width 359 height 12
click at [328, 154] on div "Ingresar nombre" at bounding box center [421, 157] width 249 height 29
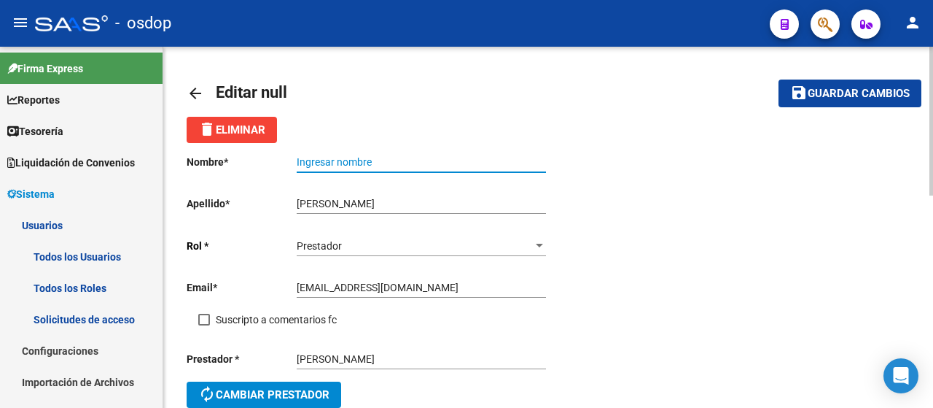
paste input "[EMAIL_ADDRESS][DOMAIN_NAME]"
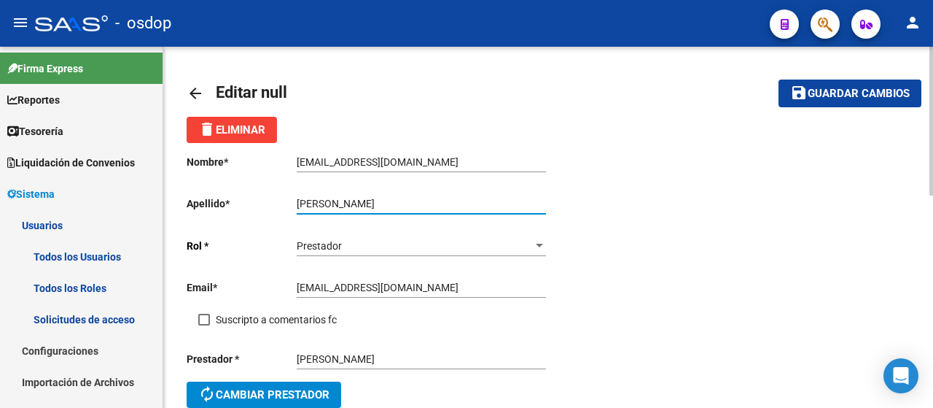
drag, startPoint x: 367, startPoint y: 203, endPoint x: 238, endPoint y: 211, distance: 130.0
click at [238, 209] on app-form-text-field "Apellido * [PERSON_NAME] apellido" at bounding box center [366, 204] width 359 height 12
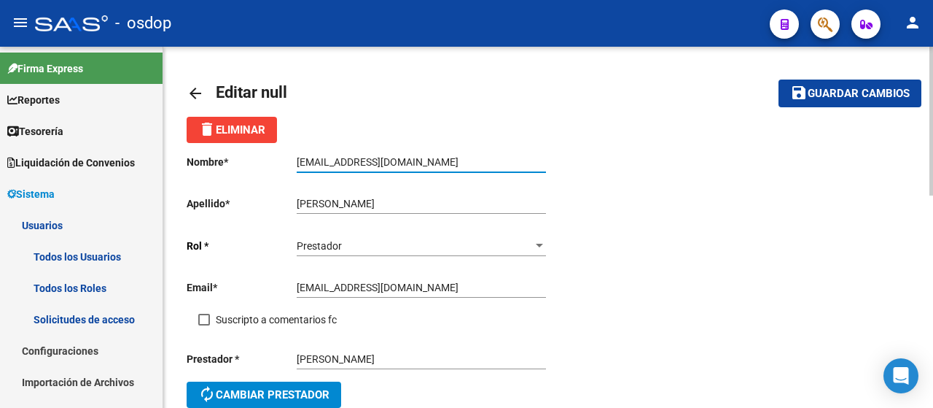
drag, startPoint x: 421, startPoint y: 166, endPoint x: 239, endPoint y: 163, distance: 181.6
click at [241, 161] on app-form-text-field "Nombre * [EMAIL_ADDRESS][DOMAIN_NAME] Ingresar nombre" at bounding box center [366, 162] width 359 height 12
paste input "[PERSON_NAME]"
type input "[PERSON_NAME]"
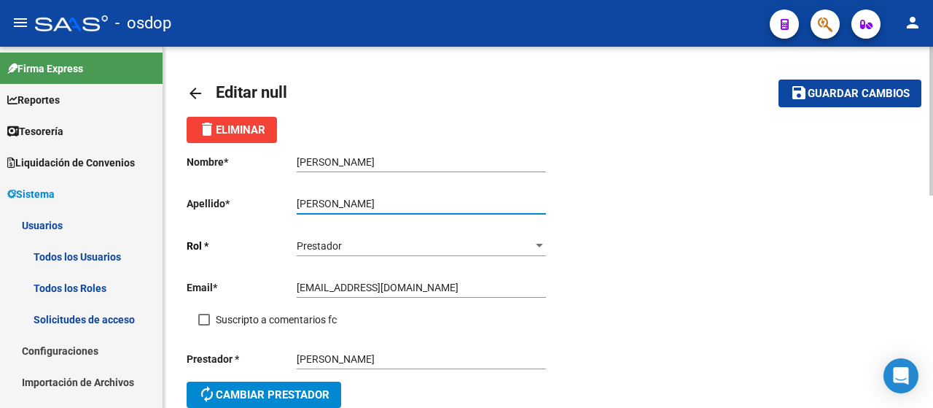
drag, startPoint x: 369, startPoint y: 200, endPoint x: 236, endPoint y: 208, distance: 132.9
click at [236, 208] on app-form-text-field "Apellido * [PERSON_NAME] apellido" at bounding box center [366, 204] width 359 height 12
type input "[PERSON_NAME]"
click at [800, 93] on mat-icon "save" at bounding box center [798, 92] width 17 height 17
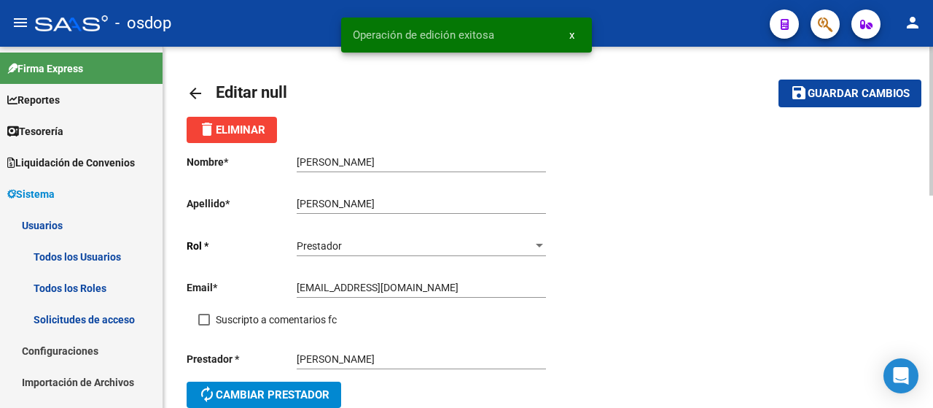
click at [195, 90] on mat-icon "arrow_back" at bounding box center [195, 93] width 17 height 17
